Goal: Task Accomplishment & Management: Use online tool/utility

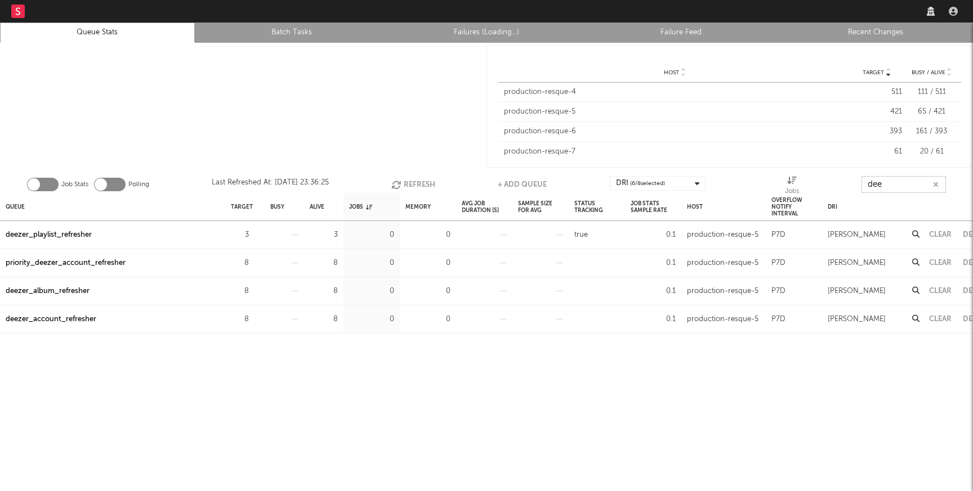
click at [898, 181] on input "dee" at bounding box center [903, 184] width 84 height 17
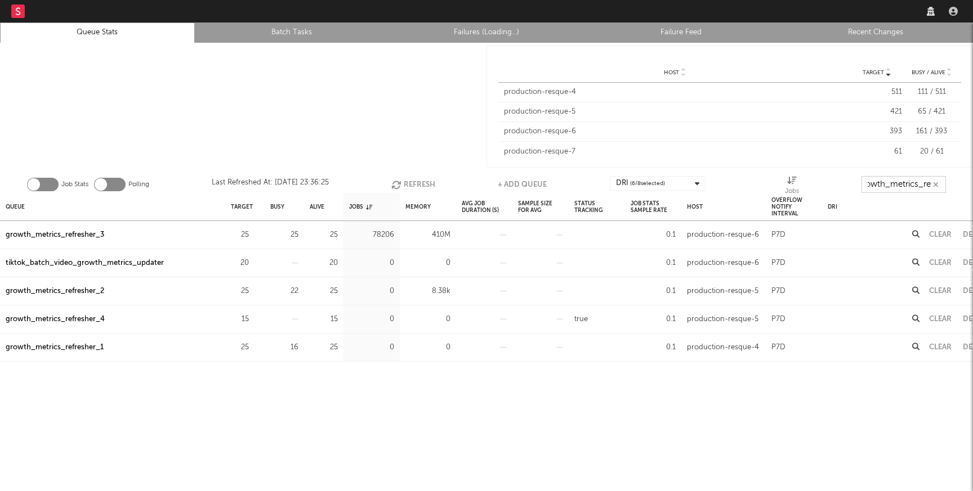
scroll to position [0, 13]
type input "growth_metrics_ref"
click at [15, 205] on div "Queue" at bounding box center [15, 207] width 19 height 24
click at [69, 238] on div "growth_metrics_refresher_1" at bounding box center [55, 236] width 98 height 14
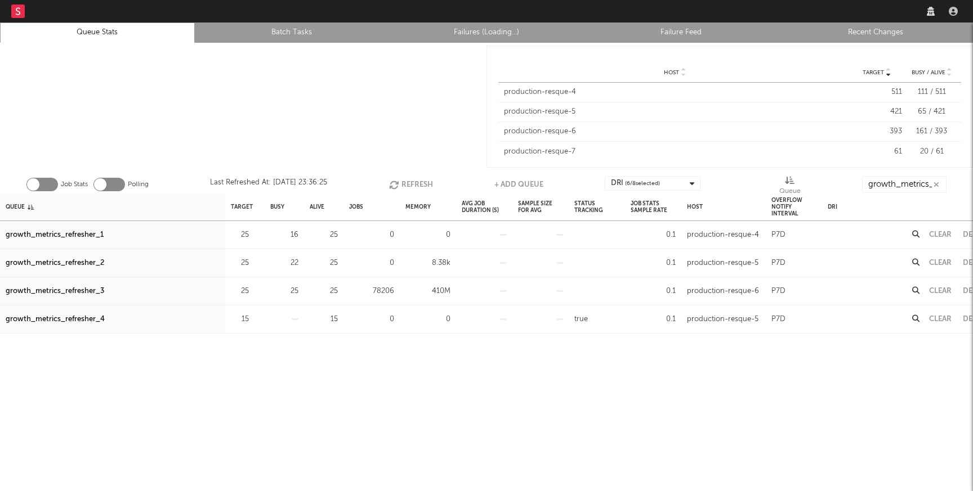
click at [69, 261] on div "growth_metrics_refresher_2" at bounding box center [55, 264] width 99 height 14
click at [67, 291] on div "growth_metrics_refresher_3" at bounding box center [55, 292] width 99 height 14
click at [401, 182] on button "Refresh" at bounding box center [411, 184] width 44 height 17
click at [401, 182] on button "Refresh" at bounding box center [412, 184] width 44 height 17
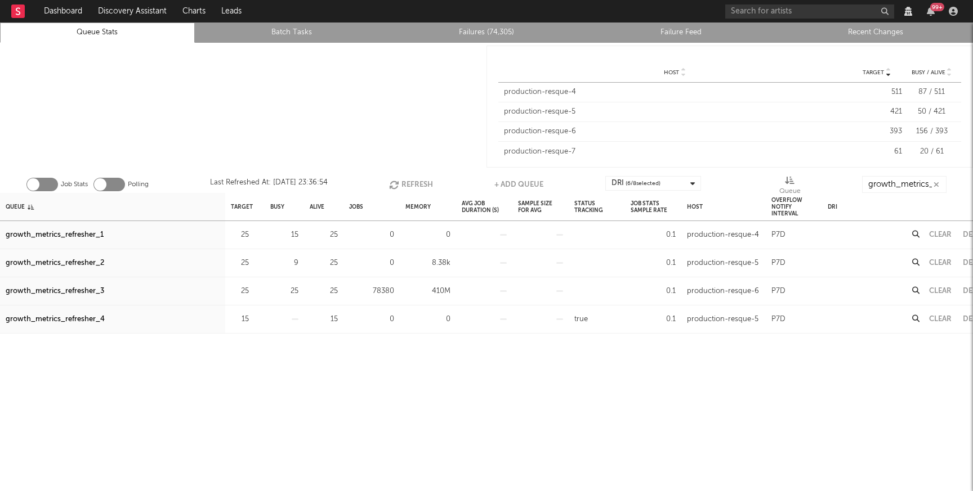
click at [401, 182] on button "Refresh" at bounding box center [411, 184] width 44 height 17
click at [419, 186] on button "Refresh" at bounding box center [411, 184] width 44 height 17
click at [422, 184] on button "Refresh" at bounding box center [411, 184] width 44 height 17
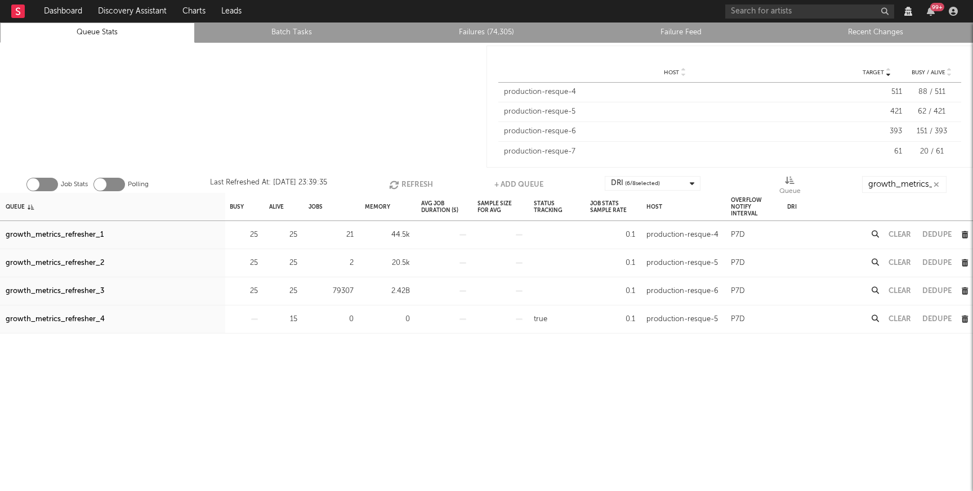
click at [897, 291] on button "Clear" at bounding box center [899, 291] width 23 height 7
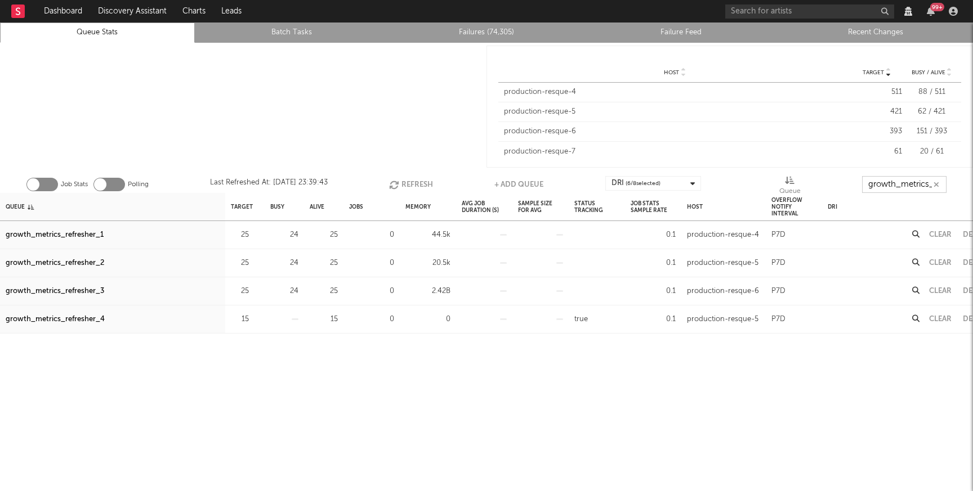
click at [943, 184] on input "growth_metrics_ref" at bounding box center [904, 184] width 84 height 17
click at [938, 184] on icon "button" at bounding box center [936, 184] width 6 height 7
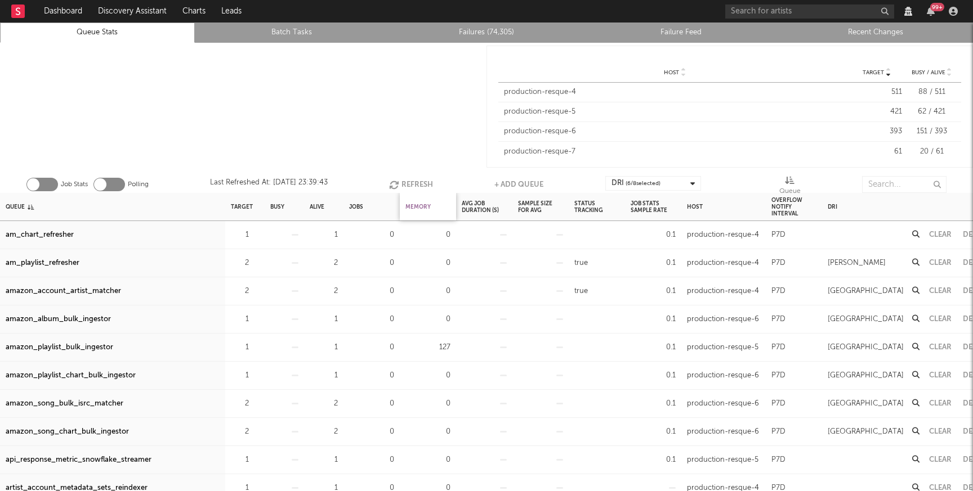
click at [428, 200] on div "Memory" at bounding box center [417, 207] width 25 height 24
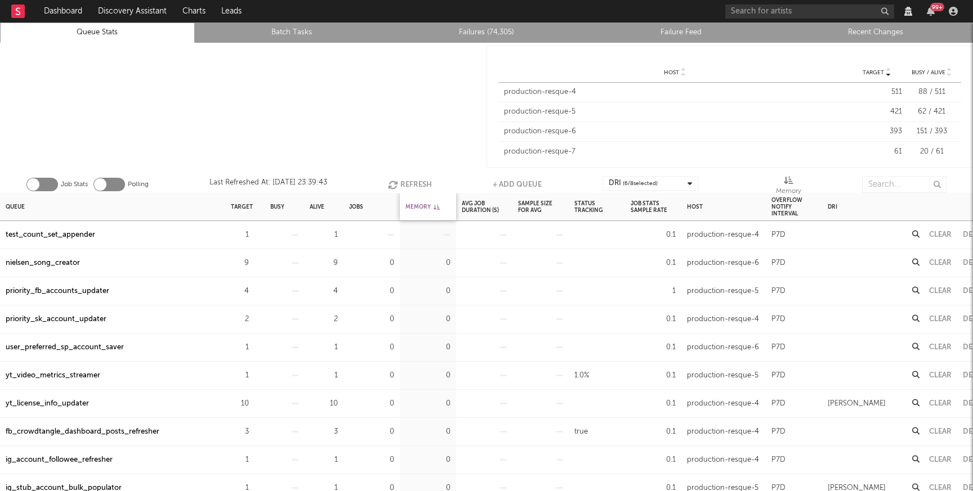
click at [425, 203] on div "Memory" at bounding box center [422, 207] width 34 height 24
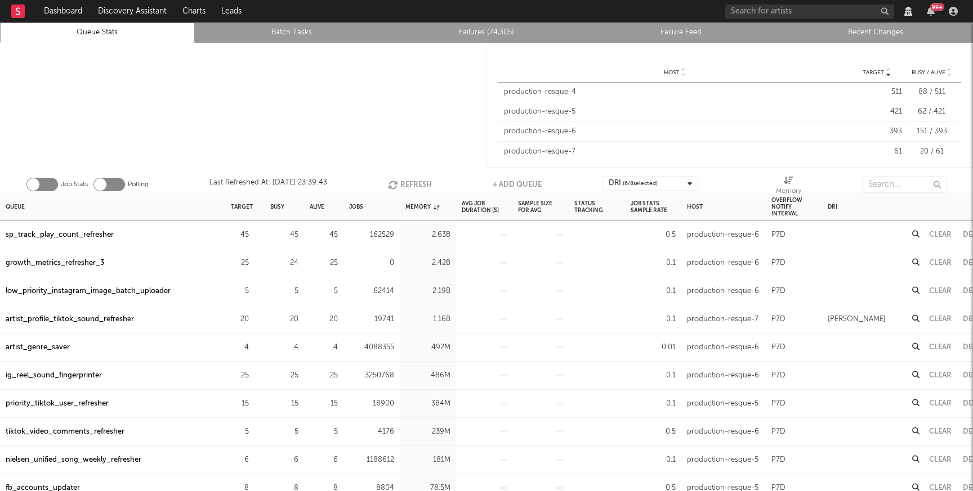
click at [417, 181] on button "Refresh" at bounding box center [410, 184] width 44 height 17
click at [424, 183] on button "Refresh" at bounding box center [409, 184] width 44 height 17
click at [424, 183] on button "Refresh" at bounding box center [410, 184] width 44 height 17
click at [399, 181] on icon "button" at bounding box center [394, 185] width 12 height 10
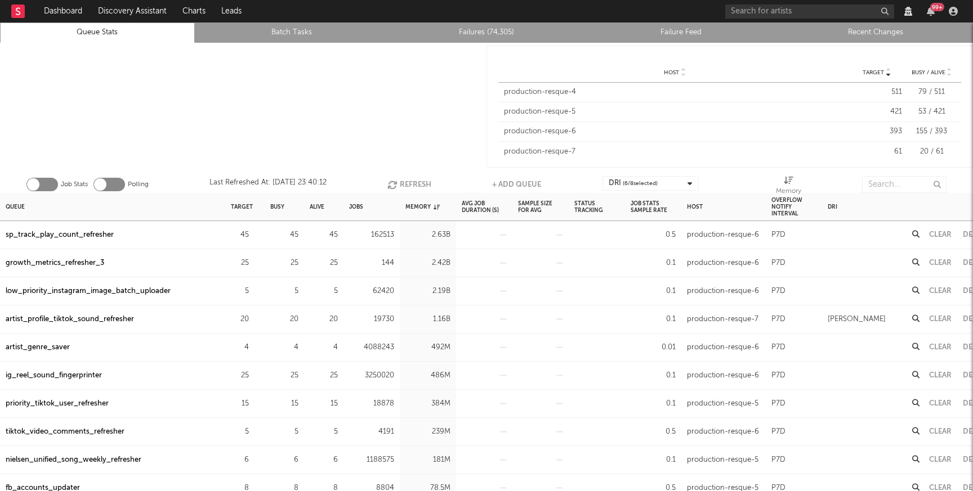
click at [399, 181] on button "Refresh" at bounding box center [409, 184] width 44 height 17
click at [399, 181] on button "Refresh" at bounding box center [410, 184] width 44 height 17
click at [399, 181] on icon "button" at bounding box center [394, 185] width 12 height 10
click at [417, 181] on button "Refresh" at bounding box center [410, 184] width 44 height 17
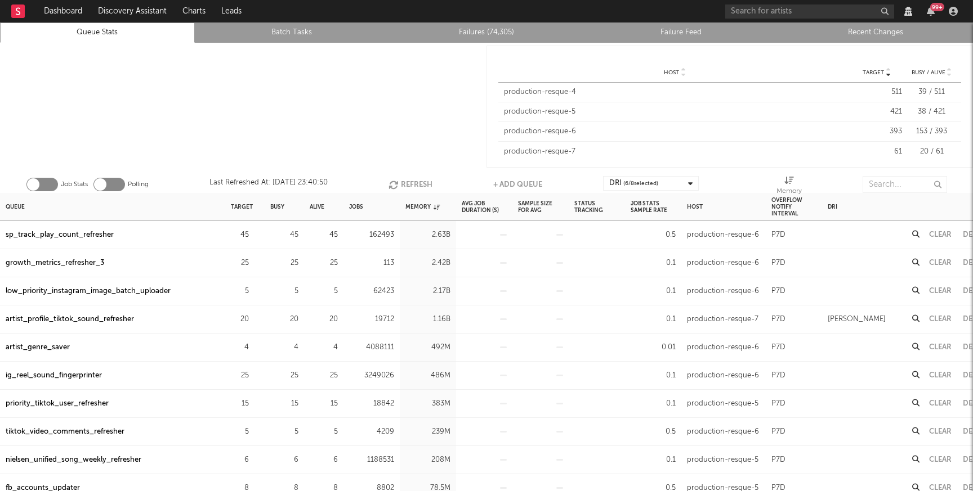
click at [417, 181] on button "Refresh" at bounding box center [410, 184] width 44 height 17
